Goal: Information Seeking & Learning: Understand process/instructions

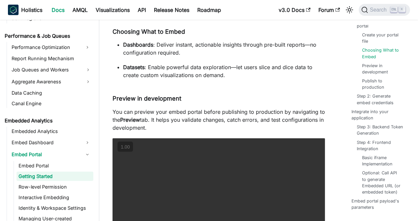
scroll to position [662, 0]
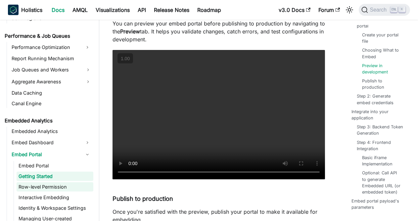
click at [52, 187] on link "Row-level Permission" at bounding box center [55, 186] width 77 height 9
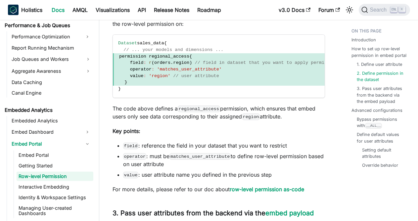
scroll to position [750, 0]
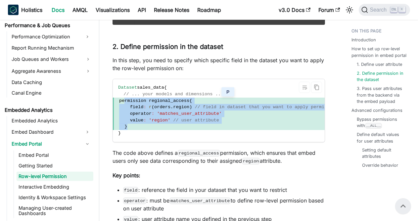
drag, startPoint x: 126, startPoint y: 117, endPoint x: 123, endPoint y: 102, distance: 15.4
click at [123, 102] on code "Dataset sales_data { // ... your models and dimensions ... permission regional_…" at bounding box center [228, 110] width 230 height 63
copy code "permission regional_access { field : r ( orders . region ) // field in dataset …"
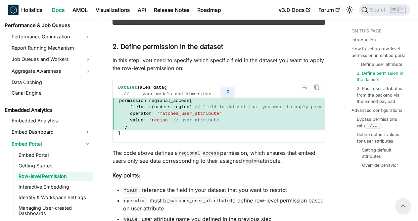
click at [133, 133] on code "Dataset sales_data { // ... your models and dimensions ... permission regional_…" at bounding box center [228, 110] width 230 height 63
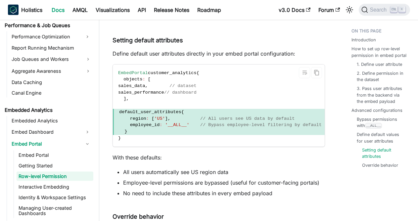
scroll to position [1678, 0]
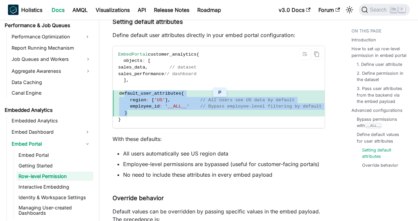
drag, startPoint x: 127, startPoint y: 124, endPoint x: 124, endPoint y: 100, distance: 24.0
click at [124, 100] on code "EmbedPortal customer_analytics { objects : [ sales_data , // dataset sales_perf…" at bounding box center [220, 87] width 214 height 82
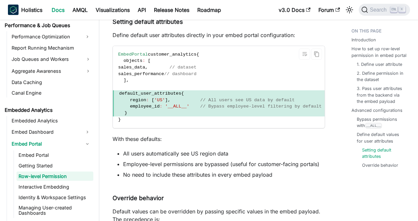
click at [142, 127] on code "EmbedPortal customer_analytics { objects : [ sales_data , // dataset sales_perf…" at bounding box center [220, 87] width 214 height 82
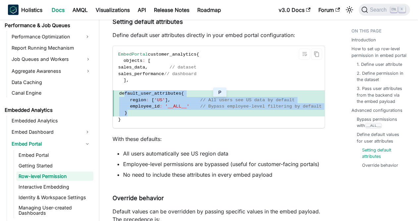
drag, startPoint x: 128, startPoint y: 121, endPoint x: 125, endPoint y: 100, distance: 21.9
click at [125, 100] on code "EmbedPortal customer_analytics { objects : [ sales_data , // dataset sales_perf…" at bounding box center [220, 87] width 214 height 82
copy code "default_user_attributes { region : [ 'US' ] , // All users see US data by defau…"
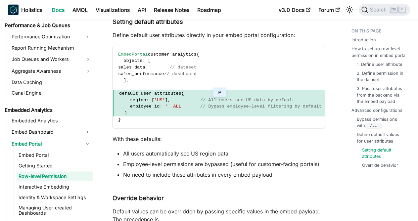
drag, startPoint x: 119, startPoint y: 154, endPoint x: 123, endPoint y: 152, distance: 4.3
click at [120, 143] on p "With these defaults:" at bounding box center [219, 139] width 213 height 8
click at [194, 158] on li "All users automatically see US region data" at bounding box center [224, 154] width 202 height 8
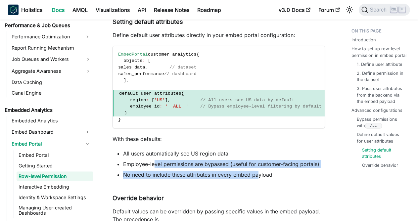
drag, startPoint x: 168, startPoint y: 176, endPoint x: 267, endPoint y: 189, distance: 99.5
click at [259, 179] on ul "All users automatically see US region data Employee-level permissions are bypas…" at bounding box center [219, 164] width 213 height 29
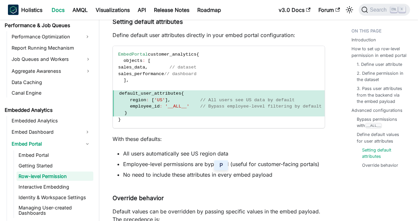
click at [267, 179] on li "No need to include these attributes in every embed payload" at bounding box center [224, 175] width 202 height 8
drag, startPoint x: 154, startPoint y: 175, endPoint x: 226, endPoint y: 177, distance: 72.2
click at [218, 168] on li "Employee-level permissions are bypassed (useful for customer-facing portals)" at bounding box center [224, 164] width 202 height 8
click at [260, 168] on li "Employee-level permissions are bypassed (useful for customer-facing portals)" at bounding box center [224, 164] width 202 height 8
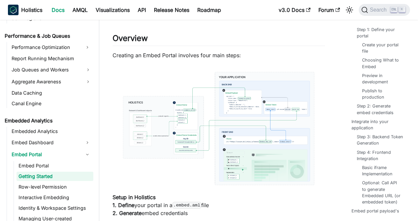
scroll to position [45, 0]
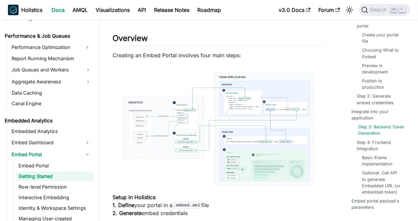
click at [372, 124] on link "Step 3: Backend Token Generation" at bounding box center [382, 130] width 48 height 13
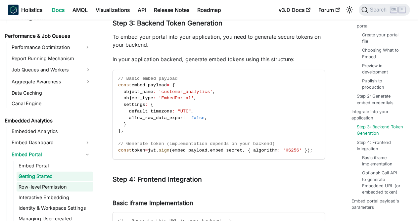
click at [37, 187] on link "Row-level Permission" at bounding box center [55, 186] width 77 height 9
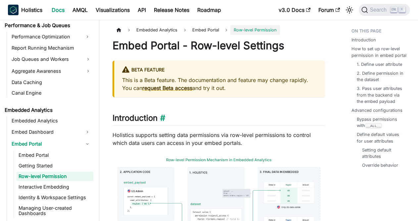
scroll to position [616, 0]
click at [375, 124] on code "__ALL__" at bounding box center [375, 126] width 17 height 6
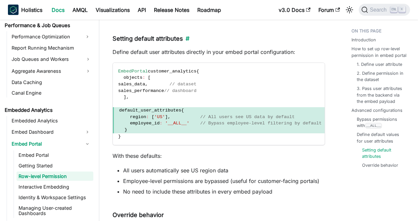
scroll to position [1682, 0]
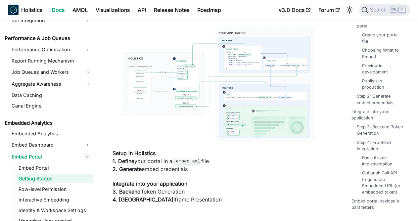
scroll to position [606, 0]
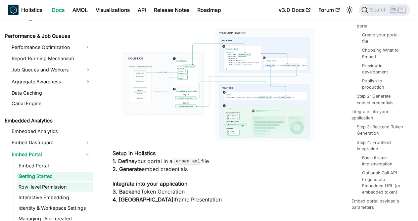
drag, startPoint x: 58, startPoint y: 186, endPoint x: 75, endPoint y: 185, distance: 16.9
click at [58, 186] on link "Row-level Permission" at bounding box center [55, 186] width 77 height 9
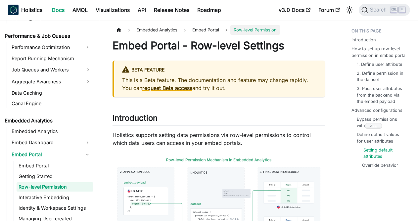
scroll to position [616, 0]
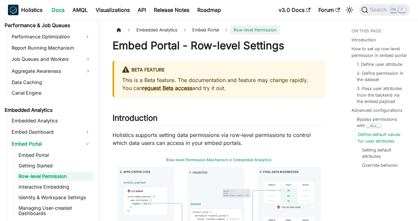
click at [365, 140] on link "Define default values for user attributes" at bounding box center [382, 137] width 48 height 13
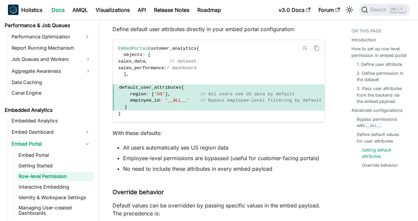
scroll to position [1664, 0]
